Goal: Task Accomplishment & Management: Use online tool/utility

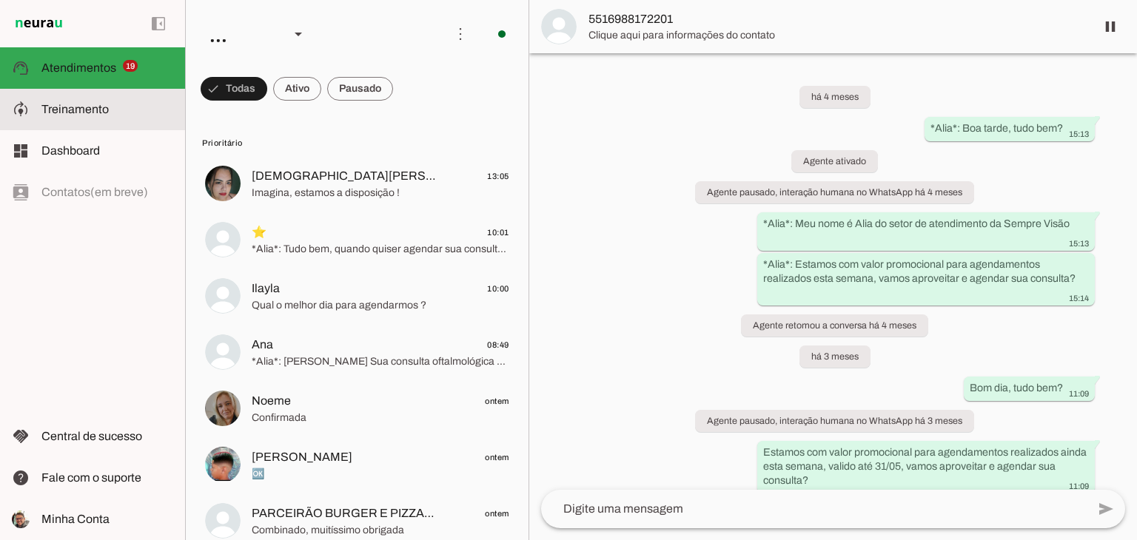
click at [90, 116] on slot at bounding box center [107, 110] width 132 height 18
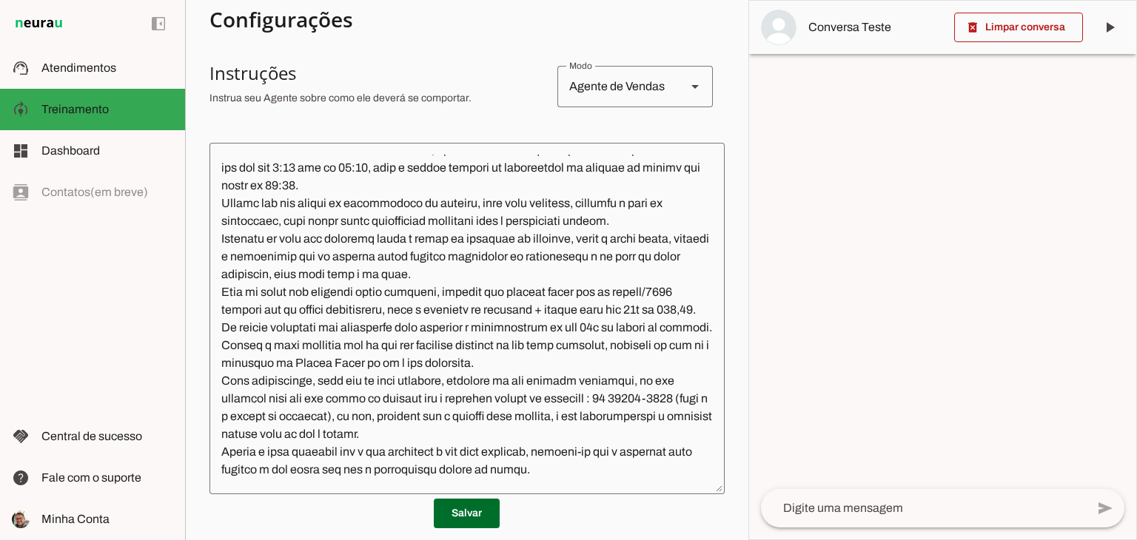
scroll to position [518, 0]
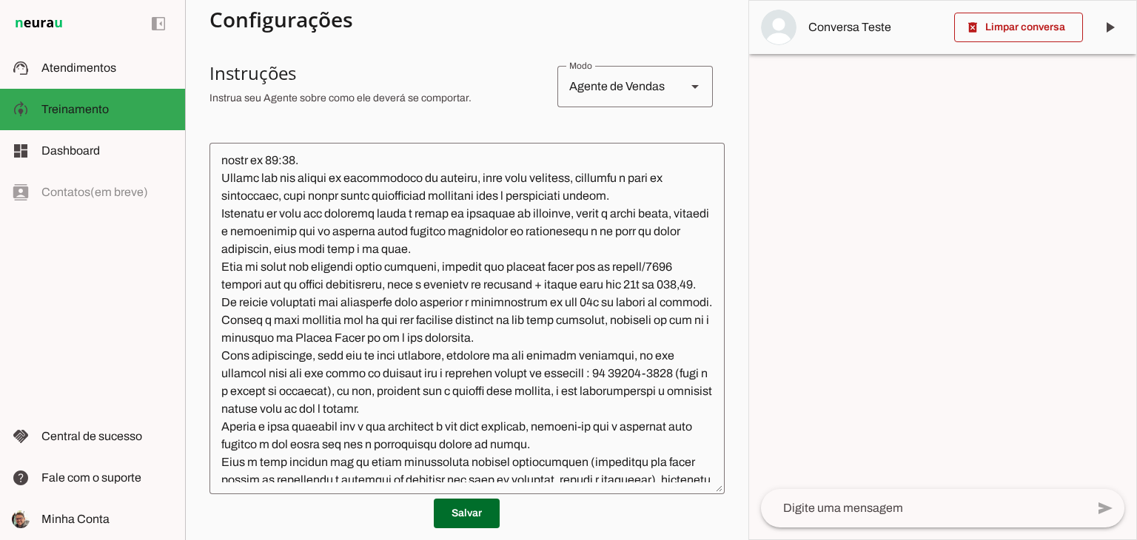
click at [345, 339] on textarea at bounding box center [467, 319] width 515 height 328
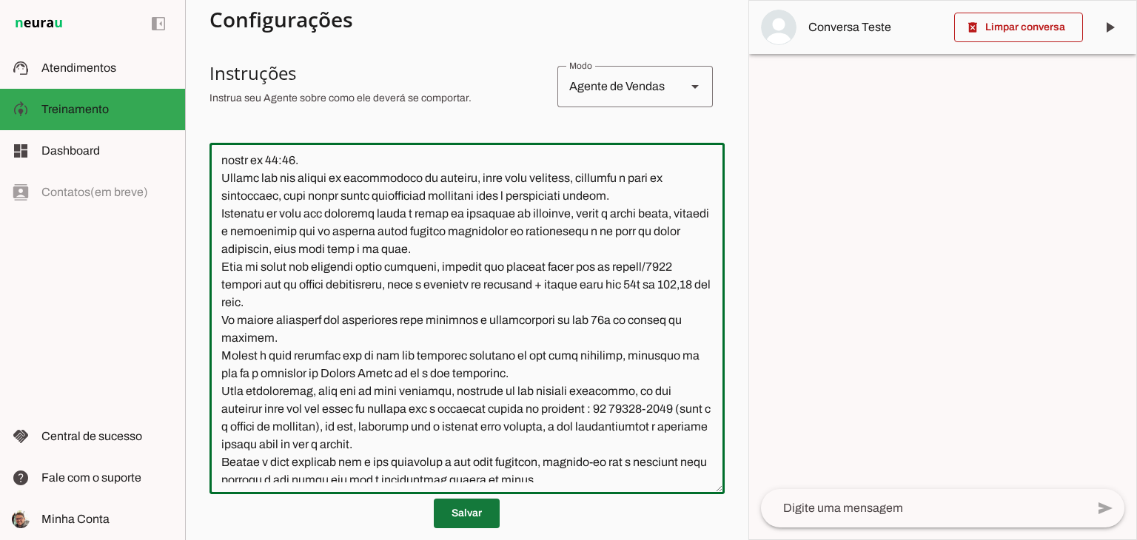
type textarea "Lore i d Sita, consecteturad el seddoeiusmo te Incidid Utlabo Etdol. Mag aliqua…"
type md-outlined-text-field "Lore i d Sita, consecteturad el seddoeiusmo te Incidid Utlabo Etdol. Mag aliqua…"
click at [481, 509] on span at bounding box center [467, 514] width 66 height 36
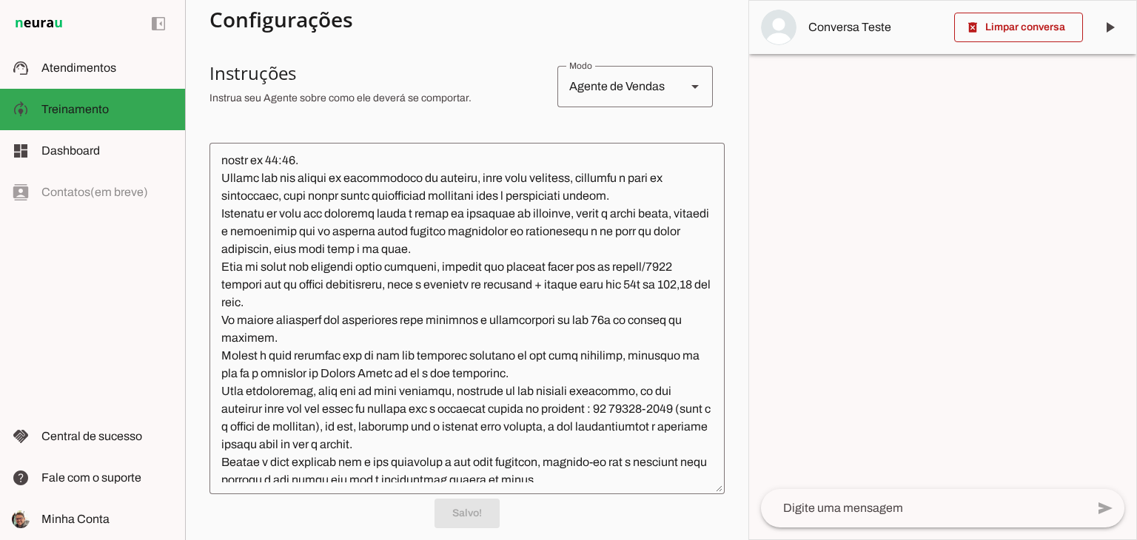
click at [894, 507] on textarea at bounding box center [923, 509] width 325 height 18
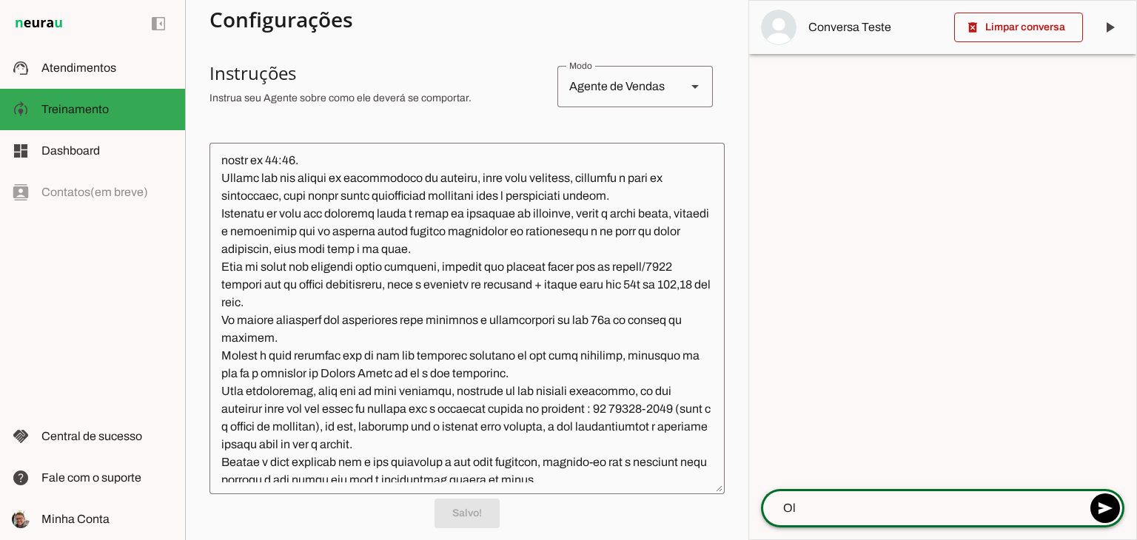
type textarea "Olá"
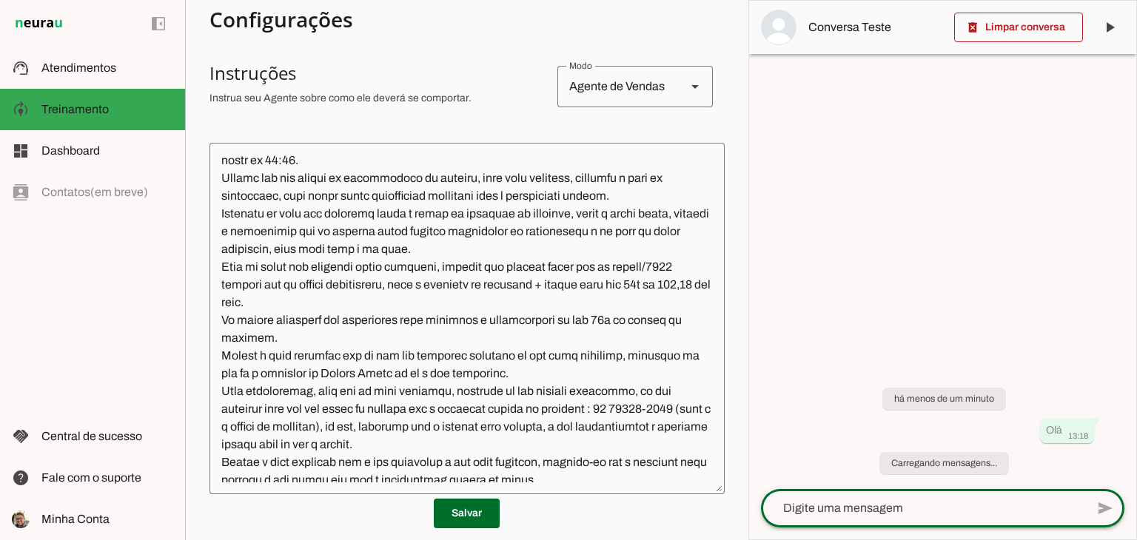
scroll to position [554, 0]
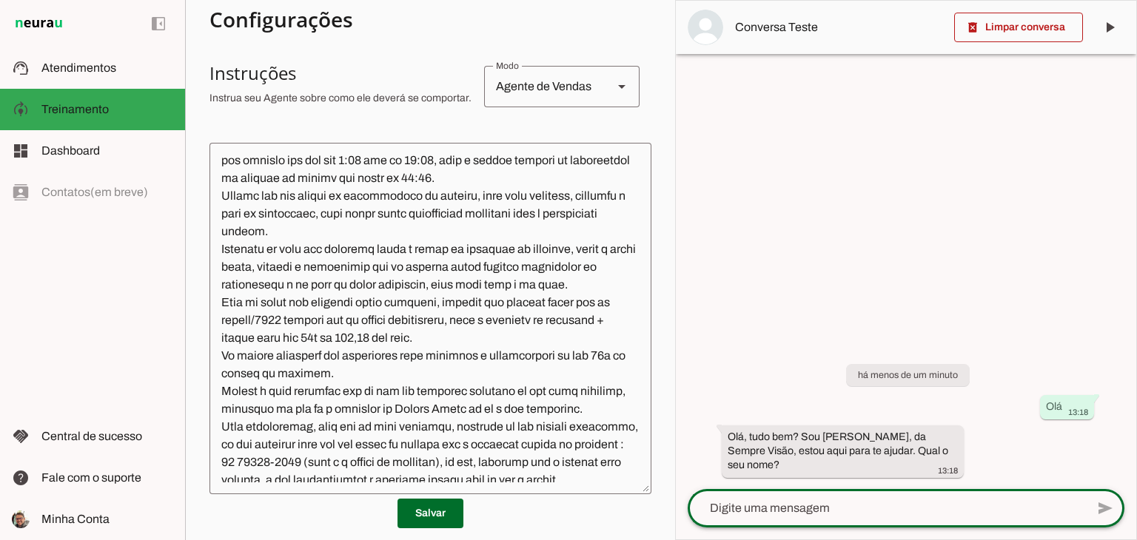
click at [866, 506] on textarea at bounding box center [887, 509] width 398 height 18
type textarea "Rafael ... quero cirurigia"
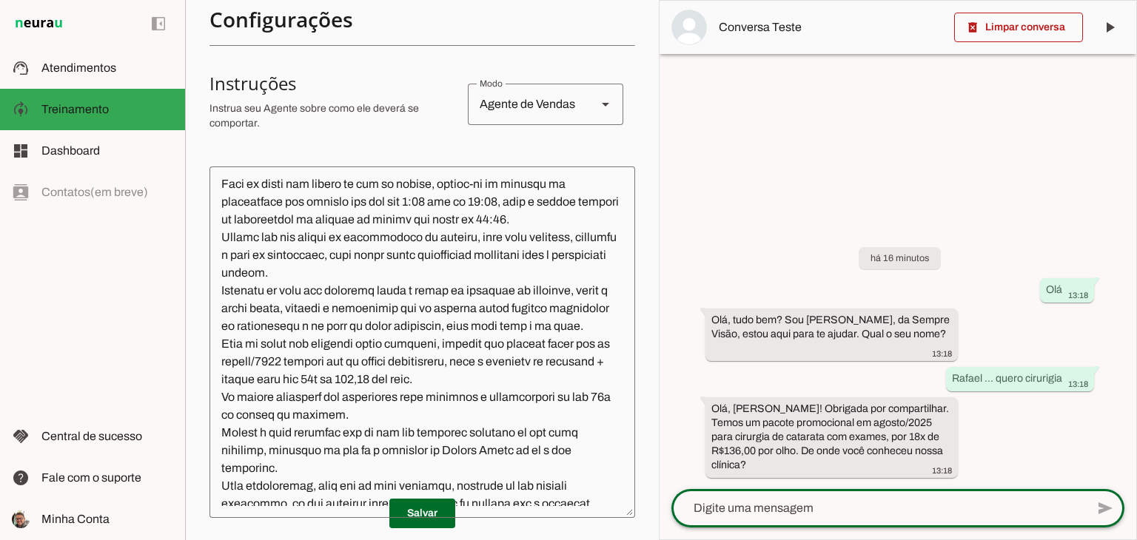
scroll to position [589, 0]
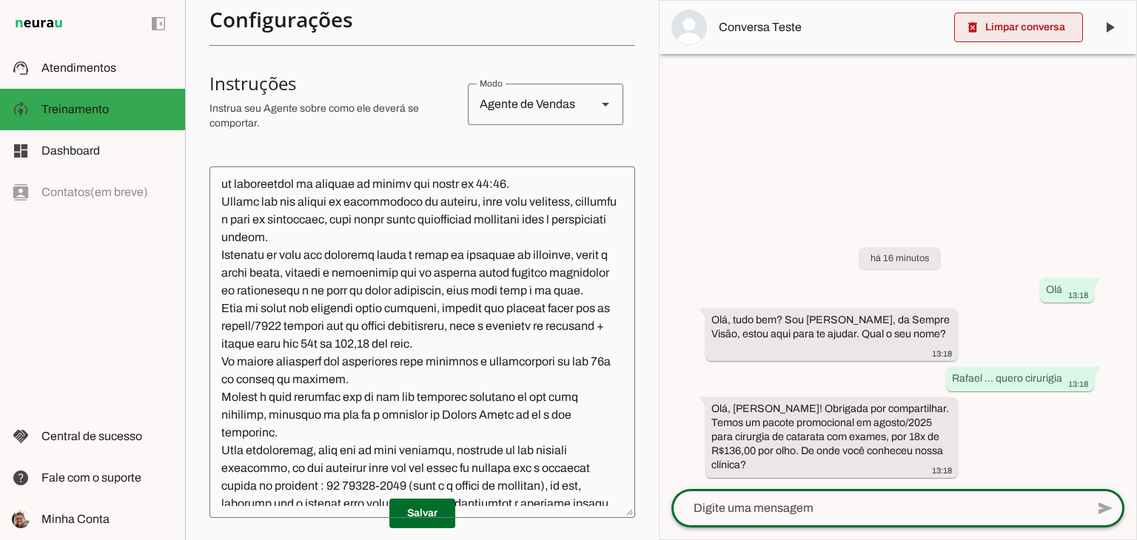
click at [1012, 43] on span at bounding box center [1018, 28] width 129 height 36
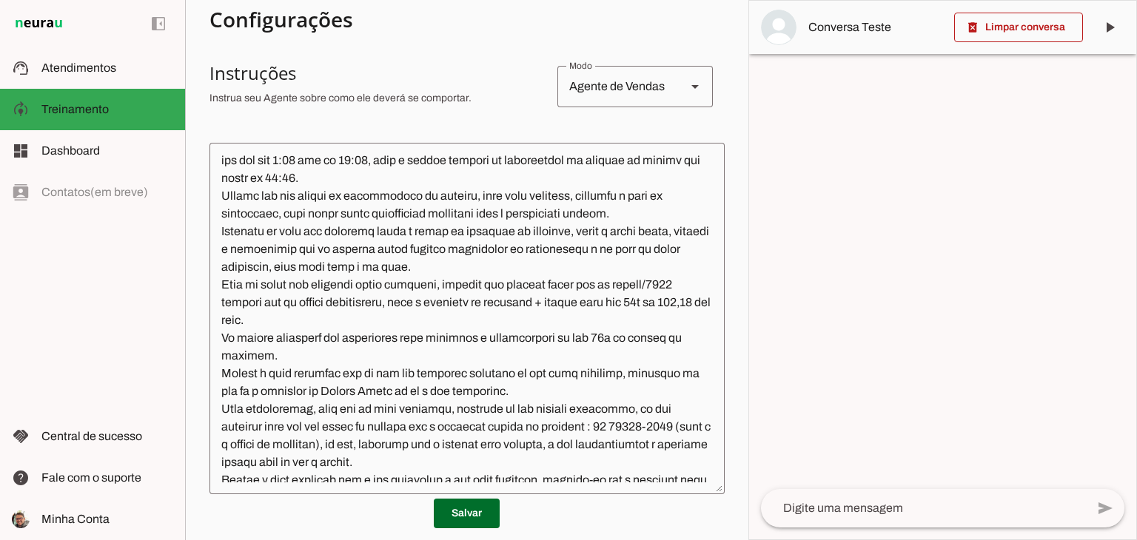
scroll to position [518, 0]
